Goal: Transaction & Acquisition: Purchase product/service

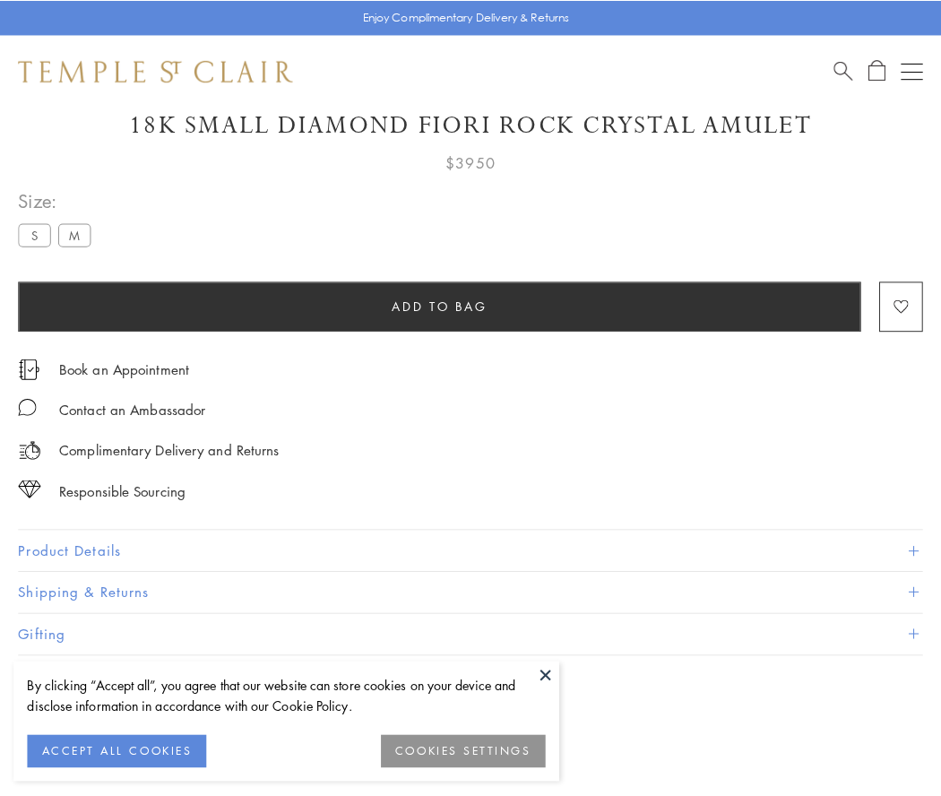
scroll to position [106, 0]
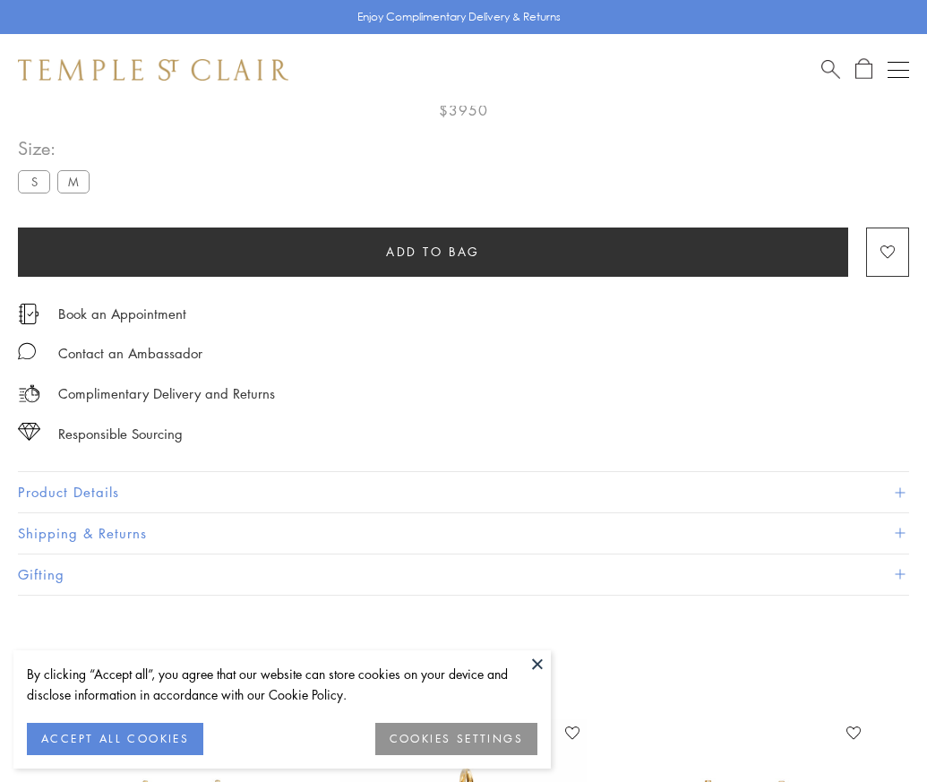
click at [433, 251] on span "Add to bag" at bounding box center [433, 252] width 94 height 20
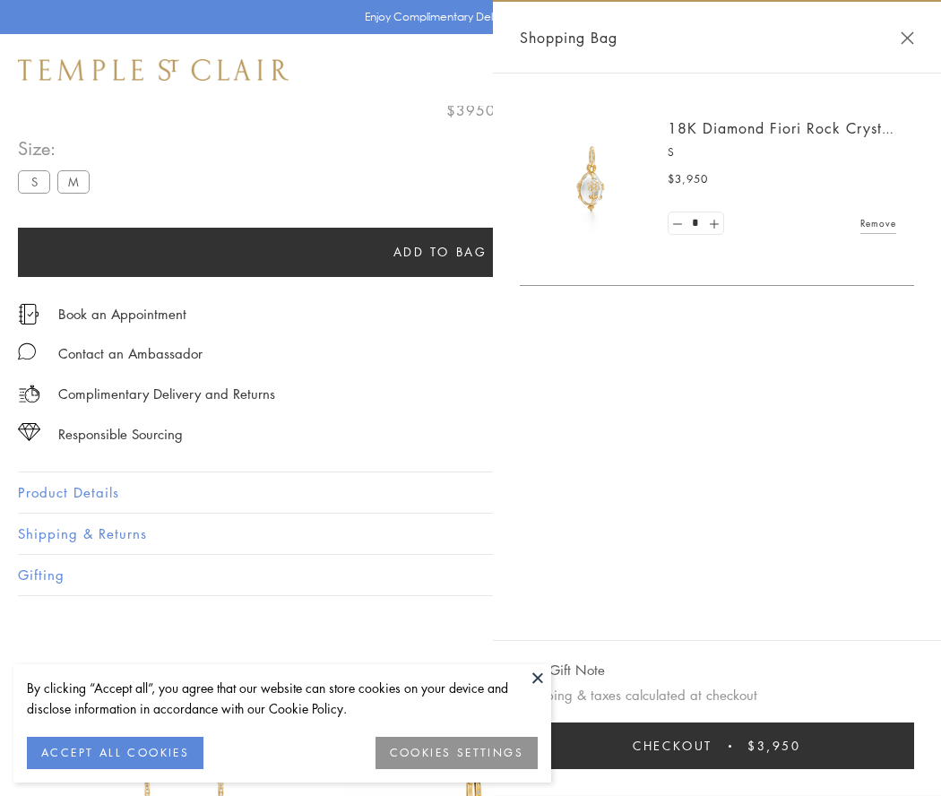
click at [717, 746] on button "Checkout $3,950" at bounding box center [717, 745] width 394 height 47
